Goal: Information Seeking & Learning: Check status

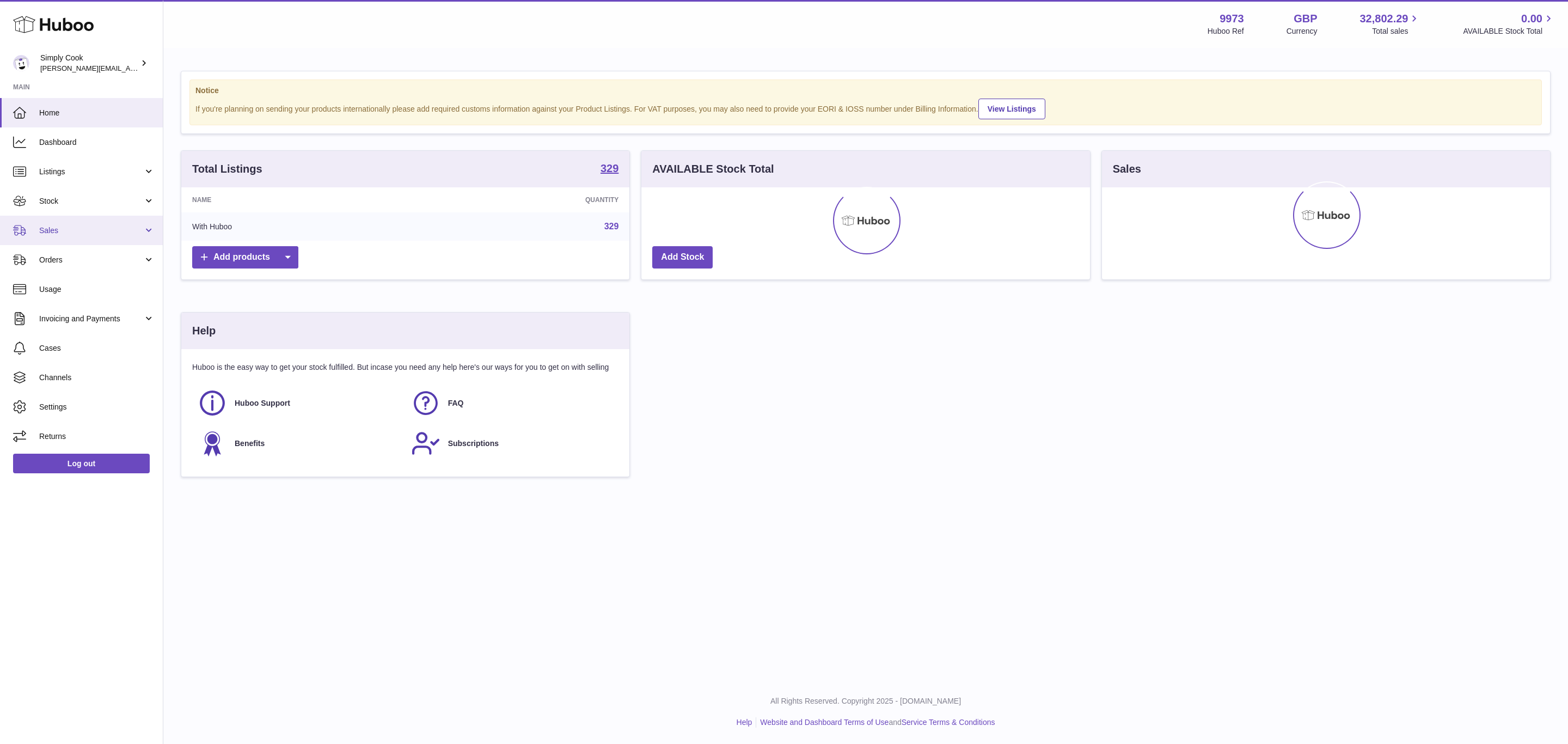
click at [67, 234] on span "Sales" at bounding box center [91, 231] width 104 height 11
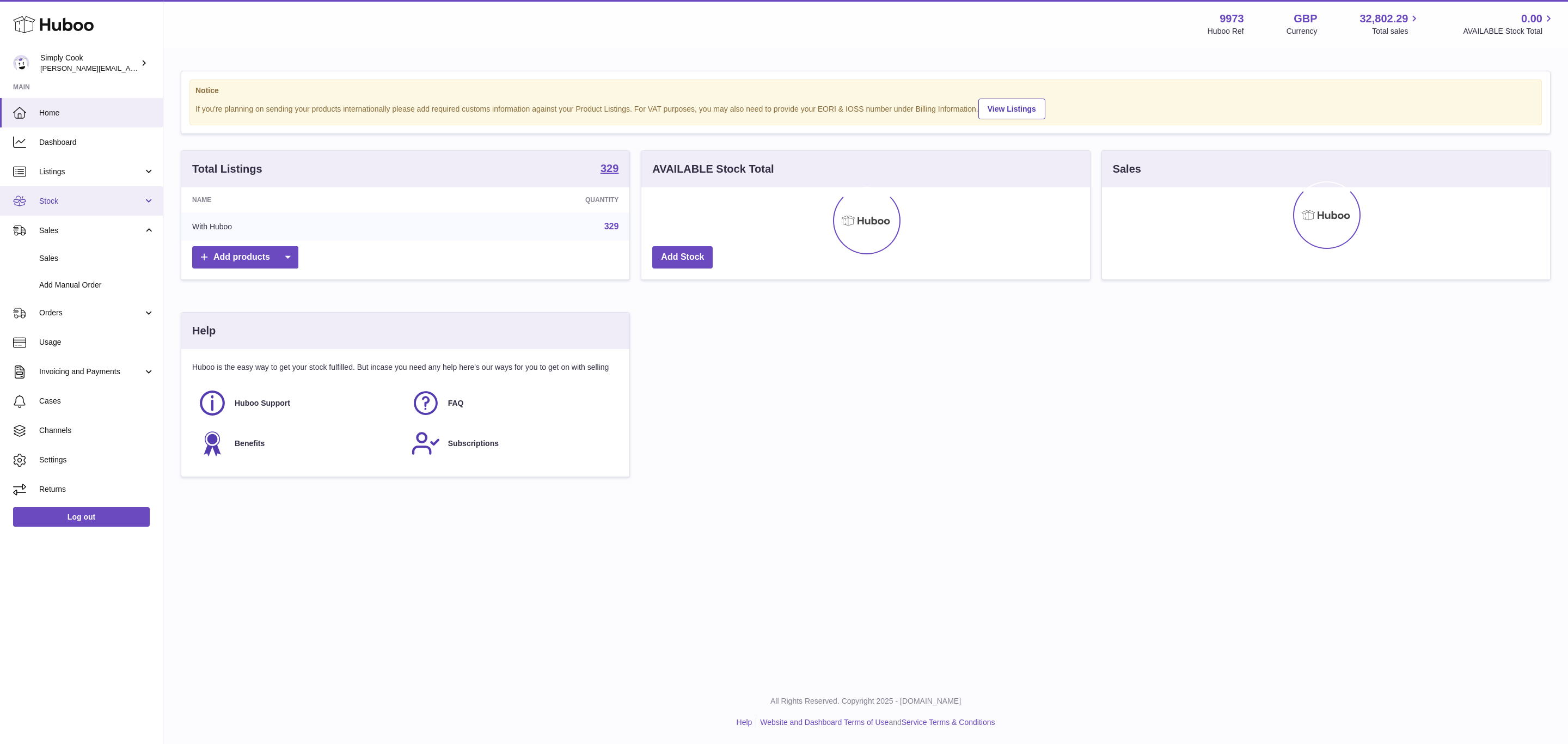
click at [82, 193] on link "Stock" at bounding box center [81, 201] width 163 height 29
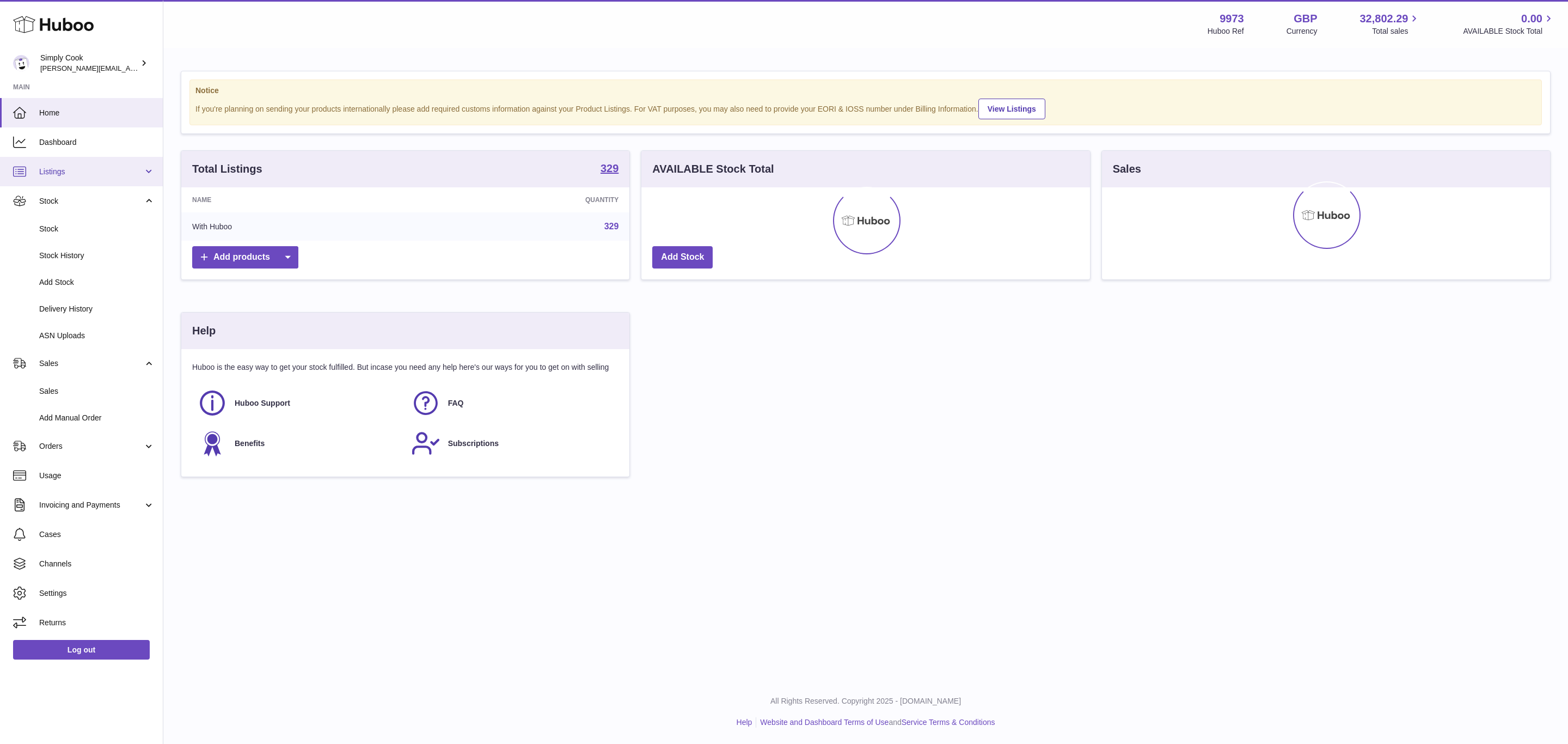
click at [54, 172] on span "Listings" at bounding box center [91, 172] width 104 height 11
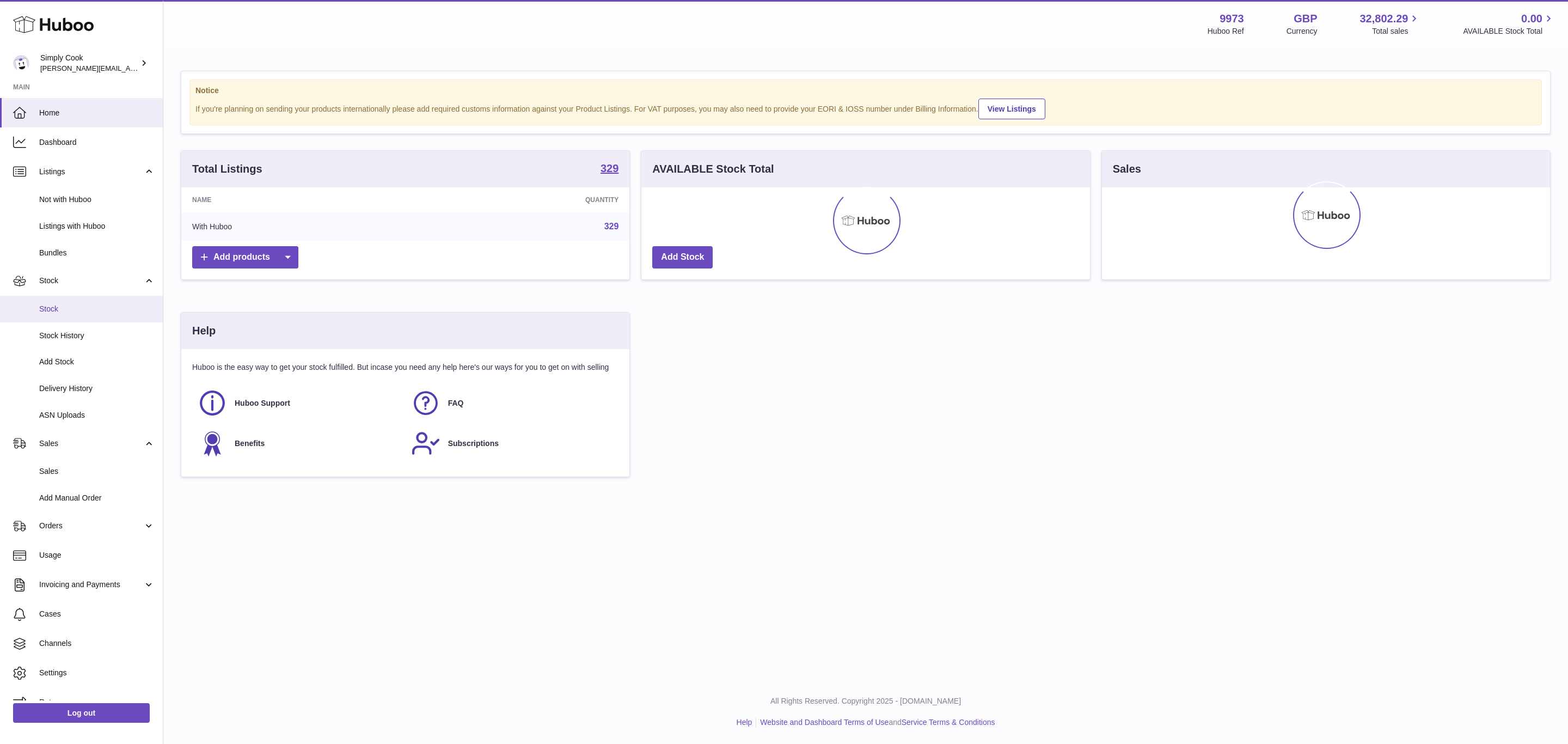
click at [51, 300] on link "Stock" at bounding box center [81, 309] width 163 height 27
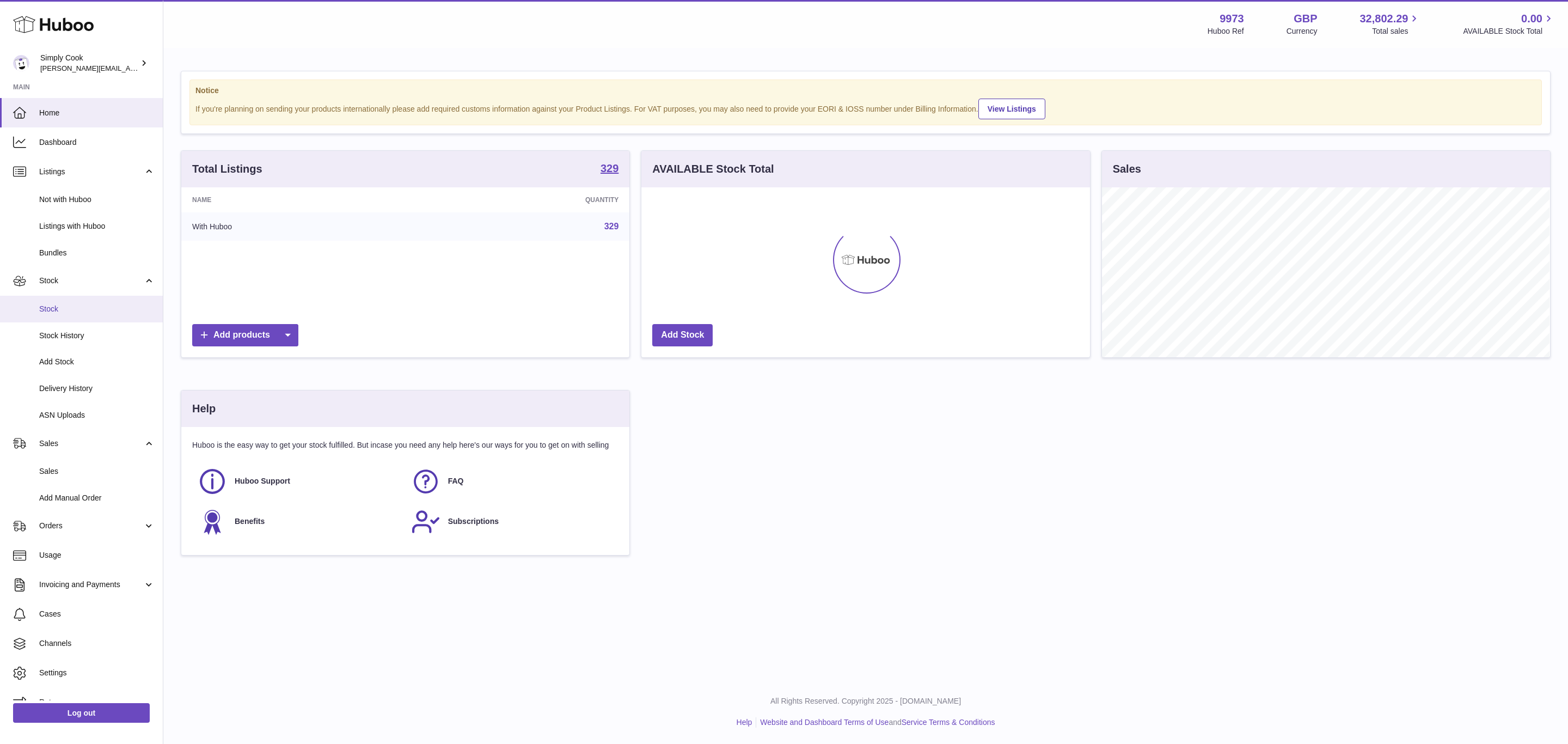
scroll to position [170, 447]
click at [51, 307] on span "Stock" at bounding box center [97, 309] width 115 height 11
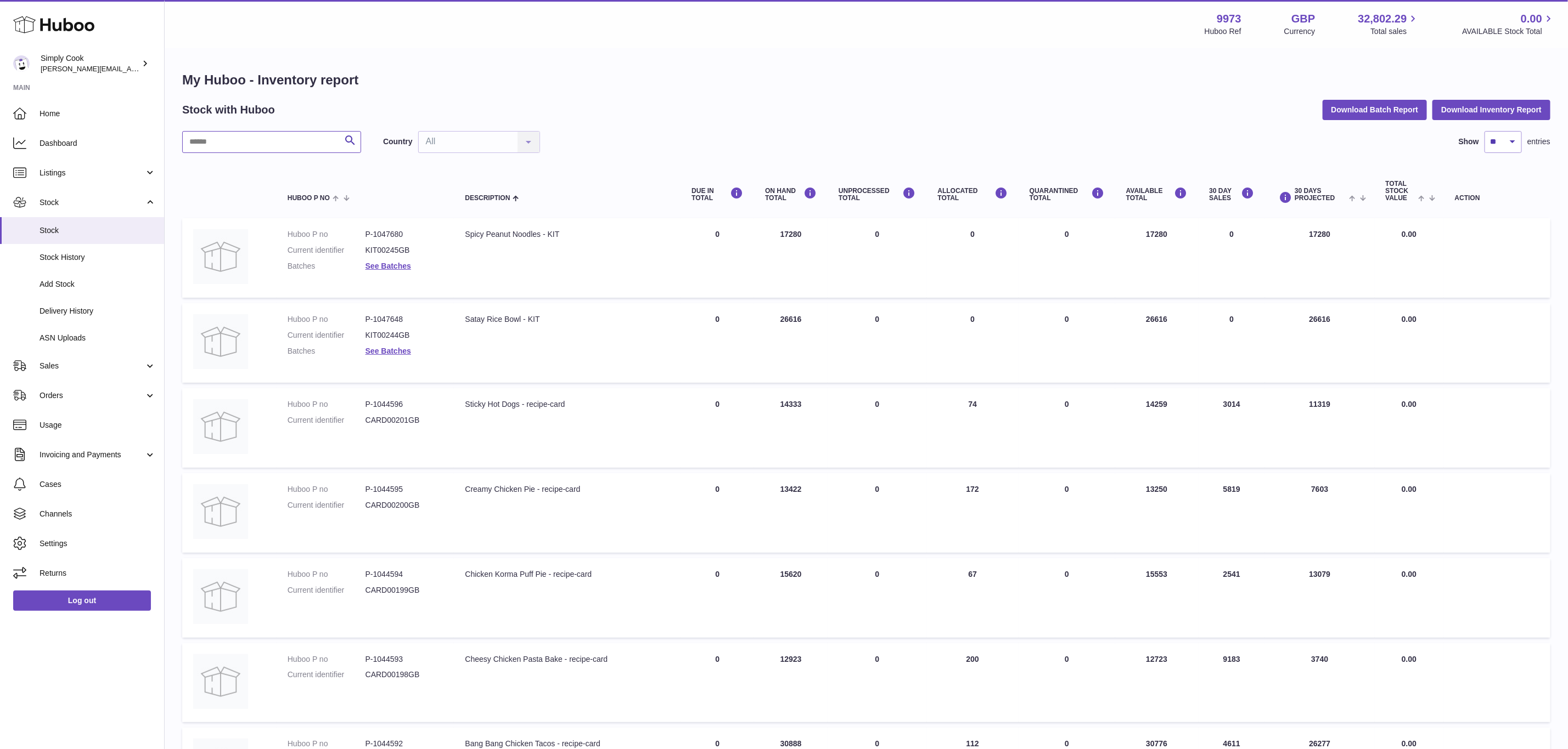
click at [305, 146] on input "text" at bounding box center [272, 141] width 179 height 22
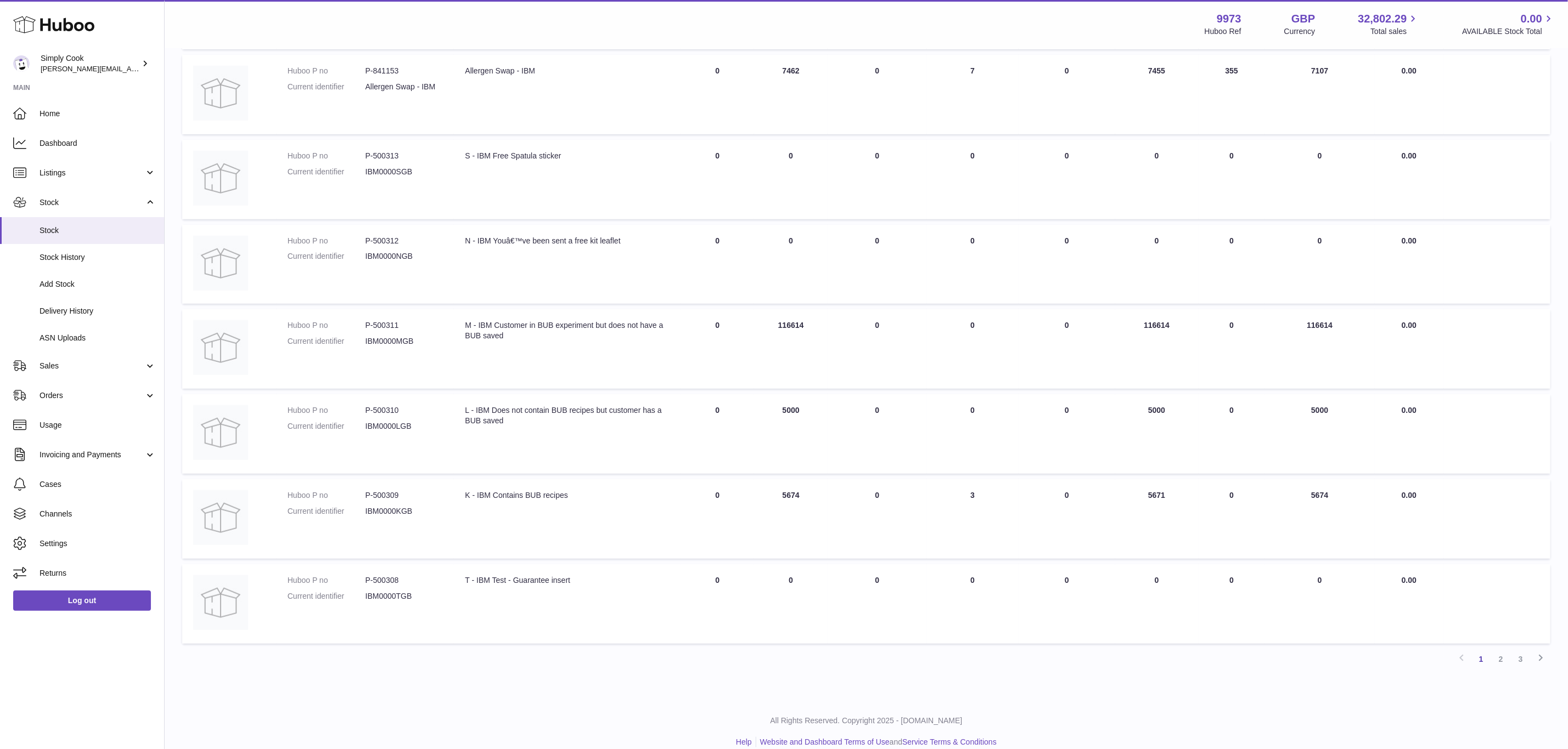
scroll to position [428, 0]
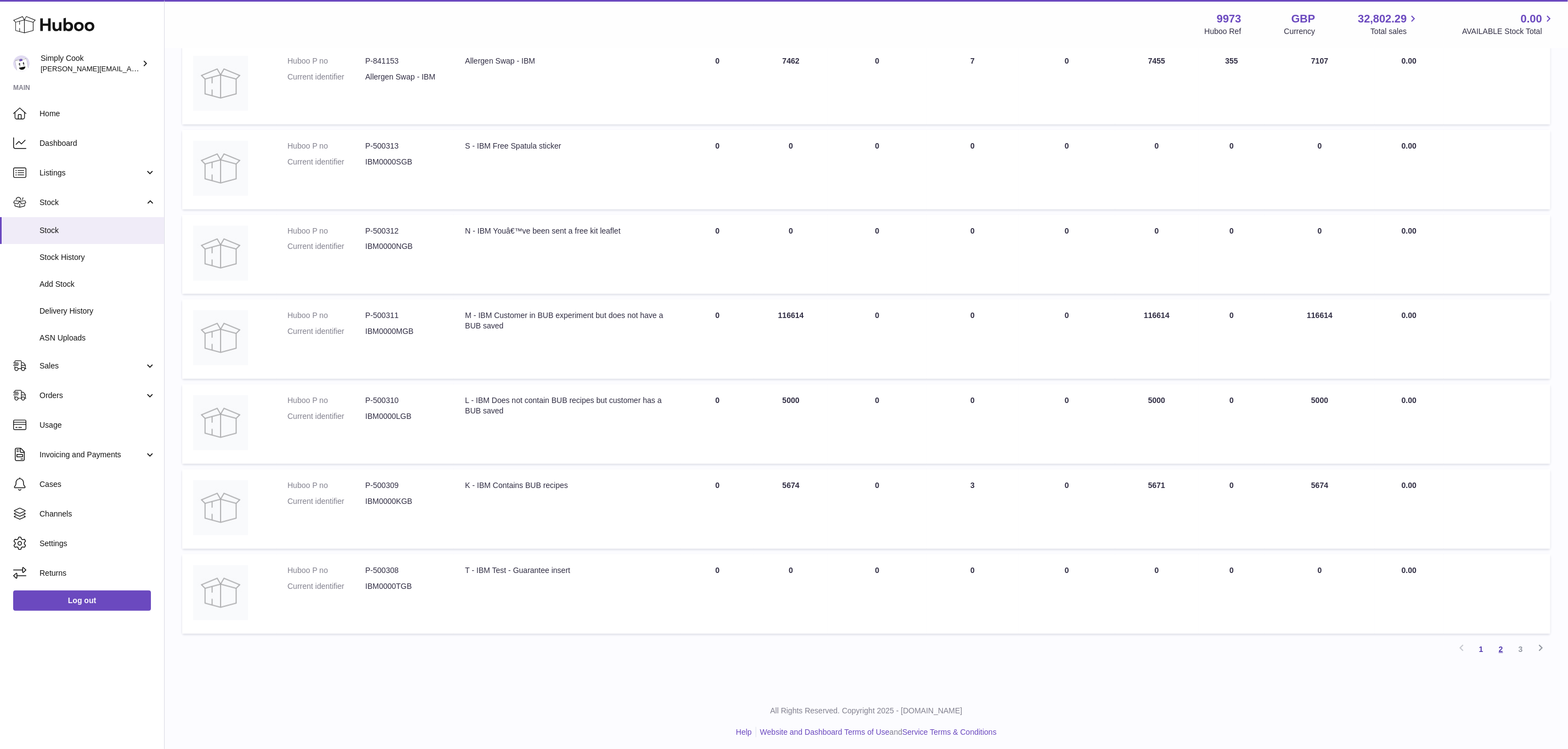
type input "***"
click at [1500, 646] on link "2" at bounding box center [1500, 649] width 19 height 19
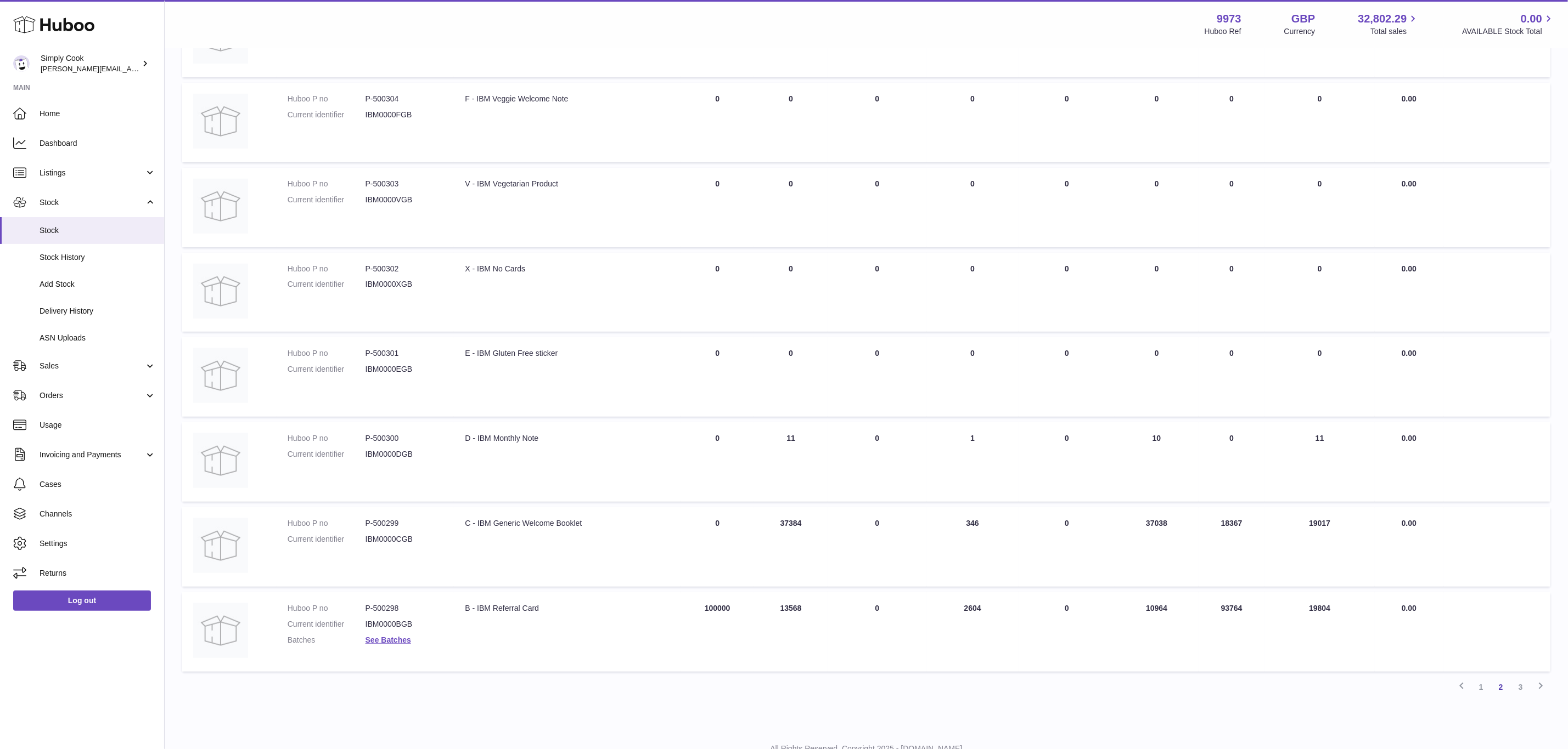
scroll to position [428, 0]
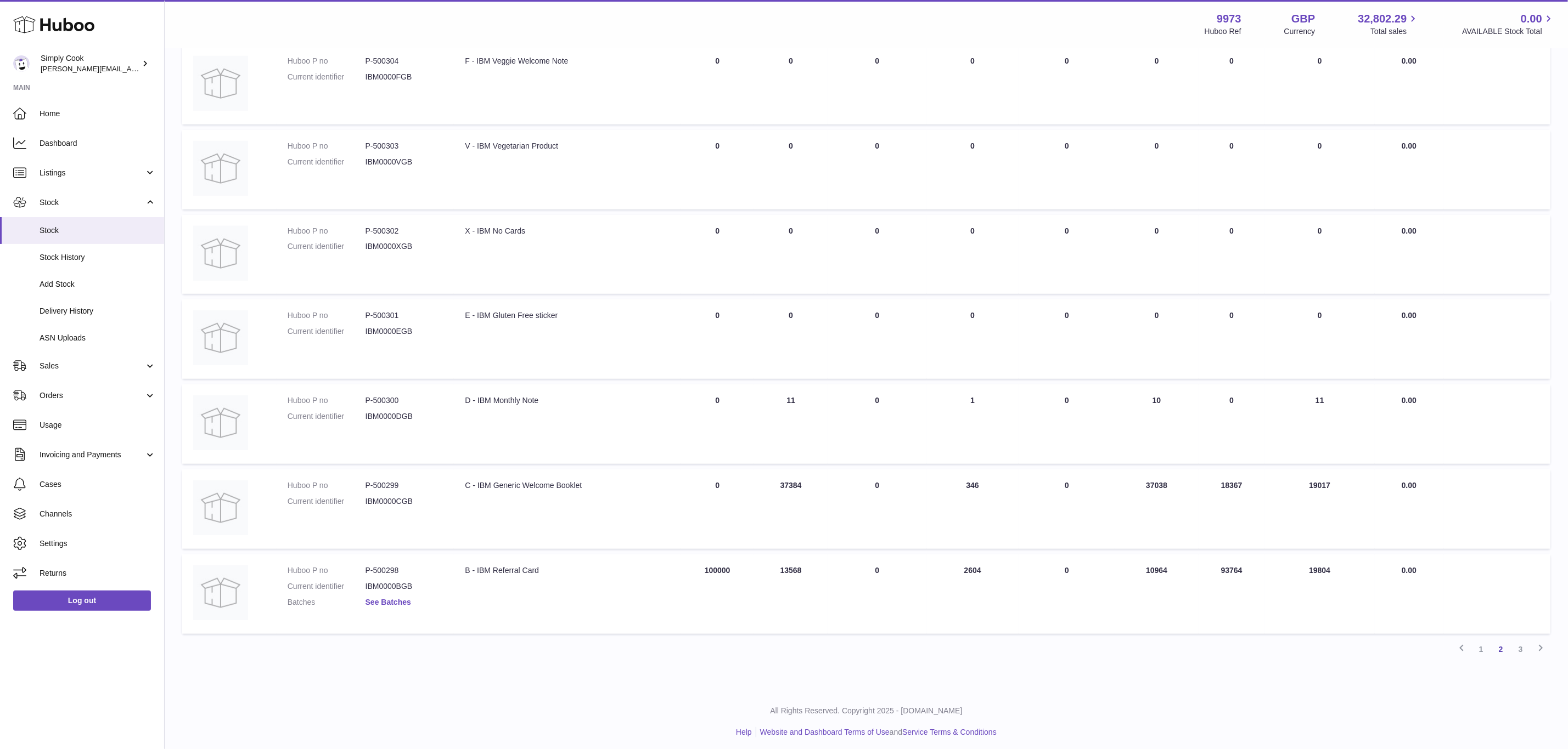
click at [399, 599] on link "See Batches" at bounding box center [388, 601] width 46 height 9
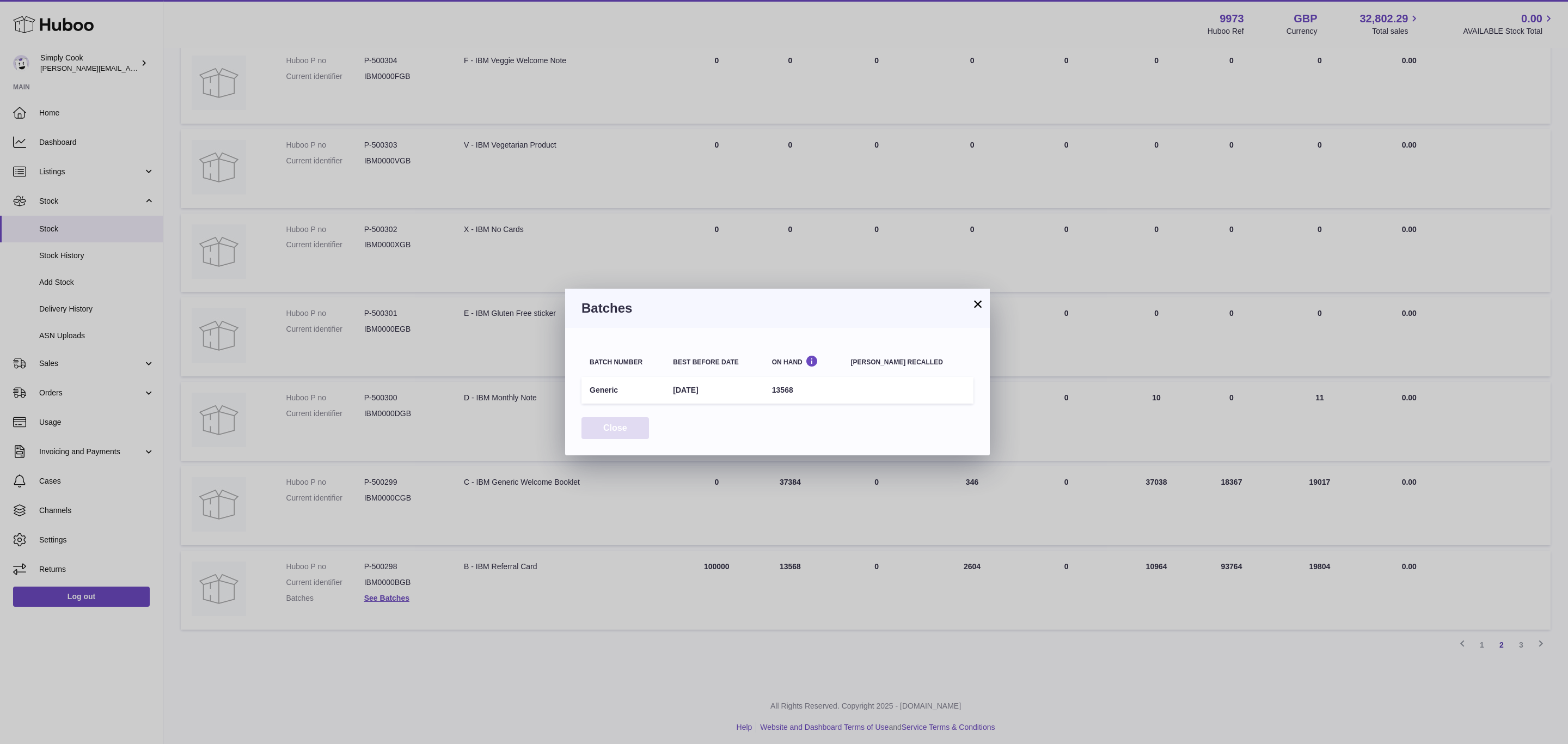
click at [609, 430] on button "Close" at bounding box center [615, 428] width 67 height 23
